Goal: Task Accomplishment & Management: Use online tool/utility

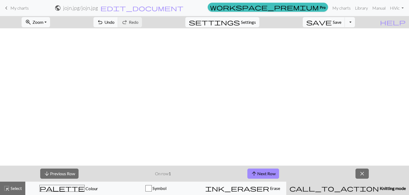
scroll to position [419, 0]
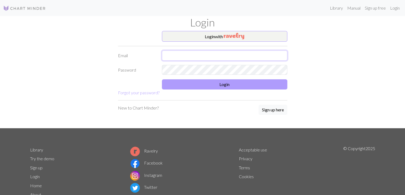
type input "[EMAIL_ADDRESS][DOMAIN_NAME]"
click at [233, 82] on button "Login" at bounding box center [224, 84] width 125 height 10
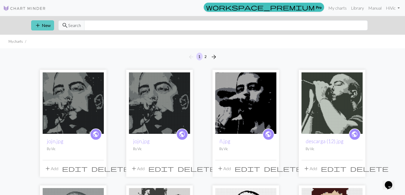
click at [36, 26] on span "add" at bounding box center [38, 25] width 6 height 7
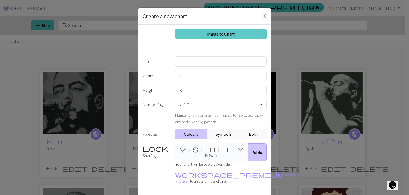
click at [180, 35] on link "Image to Chart" at bounding box center [221, 34] width 92 height 10
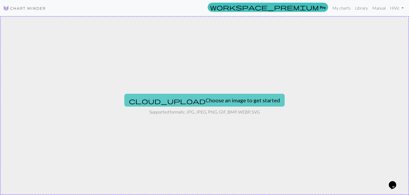
click at [175, 98] on button "cloud_upload Choose an image to get started" at bounding box center [204, 100] width 160 height 13
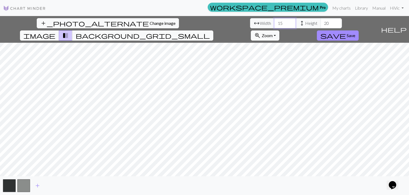
click at [274, 22] on input "15" at bounding box center [284, 23] width 21 height 10
type input "120"
click at [321, 22] on input "20" at bounding box center [331, 23] width 21 height 10
type input "160"
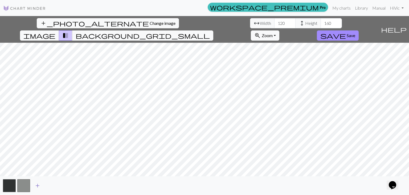
click at [37, 182] on span "add" at bounding box center [37, 184] width 6 height 7
click at [346, 32] on span "save" at bounding box center [334, 35] width 26 height 7
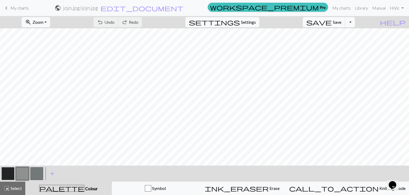
click at [6, 170] on button "button" at bounding box center [8, 173] width 13 height 13
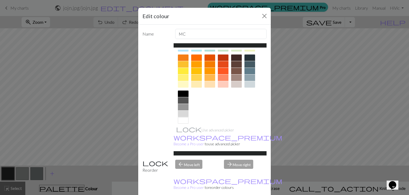
scroll to position [77, 0]
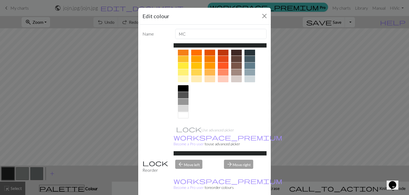
click at [181, 82] on div at bounding box center [183, 67] width 11 height 36
click at [183, 87] on div at bounding box center [183, 88] width 11 height 6
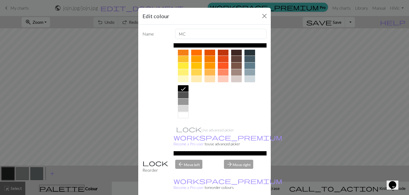
click at [255, 173] on div "Name MC Use advanced picker workspace_premium Become a Pro user to use advanced…" at bounding box center [204, 112] width 133 height 174
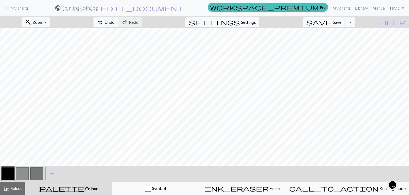
click at [23, 173] on button "button" at bounding box center [22, 173] width 13 height 13
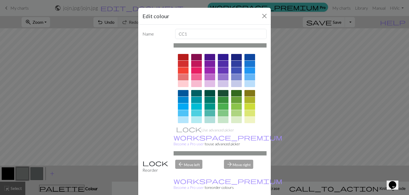
click at [193, 47] on div at bounding box center [220, 45] width 93 height 4
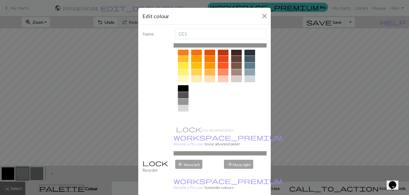
click at [179, 113] on div at bounding box center [183, 115] width 11 height 6
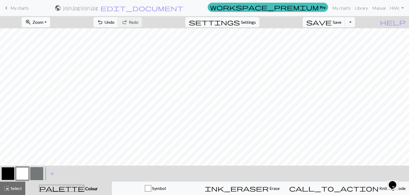
click at [47, 17] on button "zoom_in Zoom Zoom" at bounding box center [36, 22] width 29 height 10
click at [52, 43] on button "Fit width" at bounding box center [43, 42] width 42 height 9
click at [43, 23] on span "Zoom" at bounding box center [38, 21] width 11 height 5
click at [43, 80] on button "150%" at bounding box center [43, 81] width 42 height 9
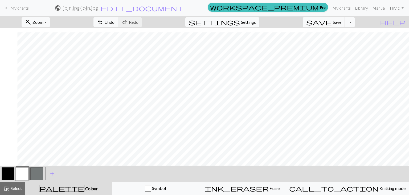
scroll to position [1175, 240]
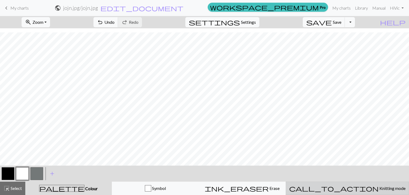
click at [379, 188] on span "Knitting mode" at bounding box center [392, 187] width 27 height 5
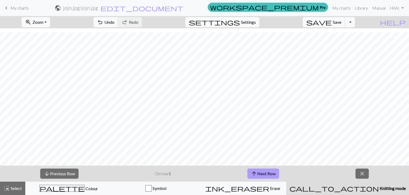
click at [268, 172] on button "arrow_upward Next Row" at bounding box center [264, 173] width 32 height 10
click at [264, 172] on button "arrow_upward Next Row" at bounding box center [264, 173] width 32 height 10
